Goal: Transaction & Acquisition: Book appointment/travel/reservation

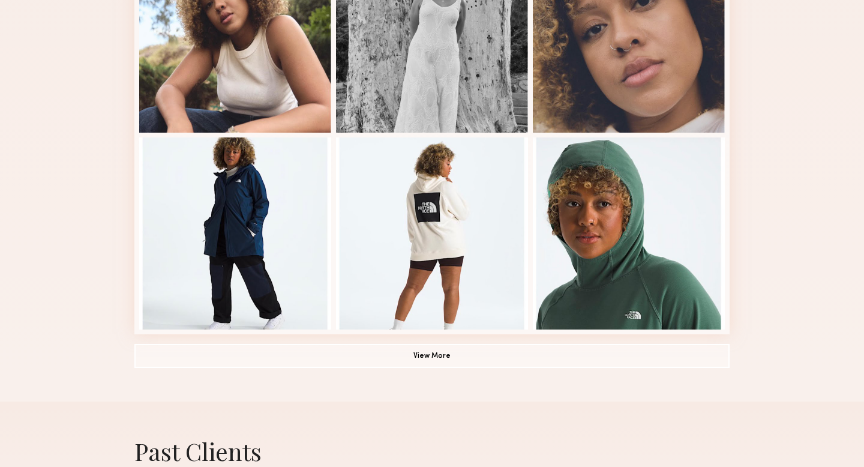
scroll to position [767, 0]
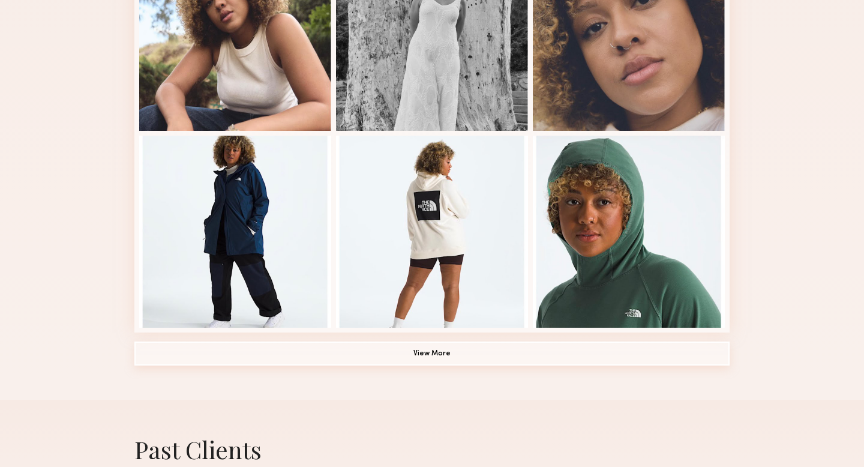
click at [475, 358] on button "View More" at bounding box center [431, 354] width 595 height 24
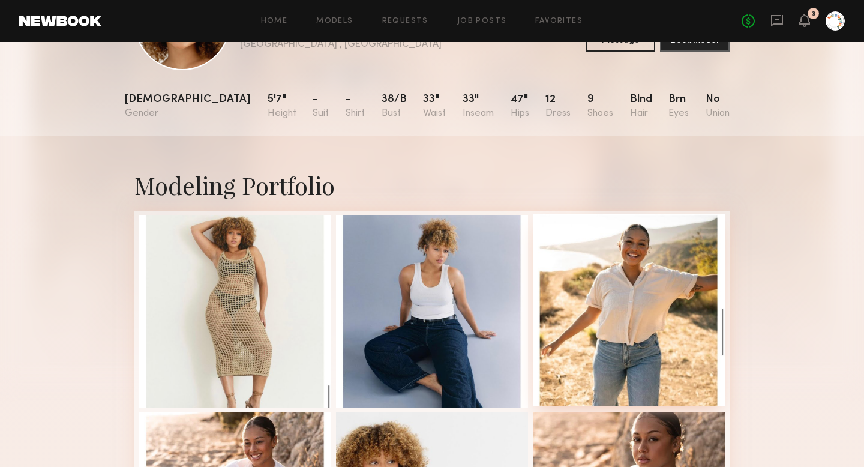
scroll to position [0, 0]
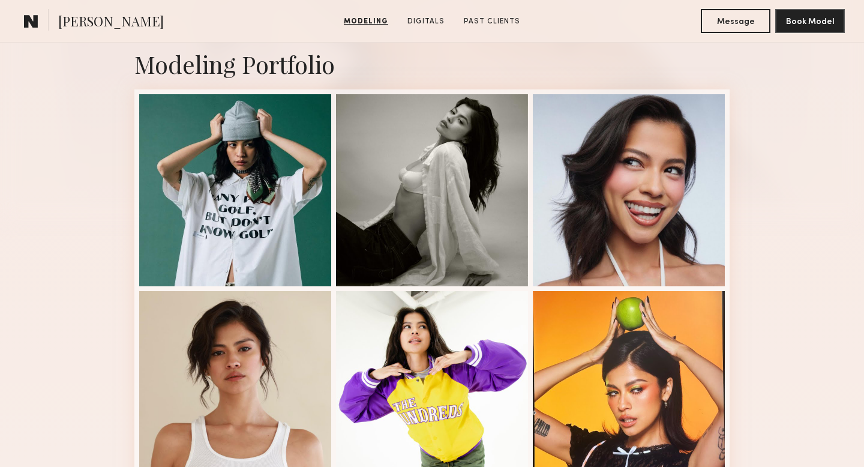
scroll to position [259, 0]
